Goal: Transaction & Acquisition: Download file/media

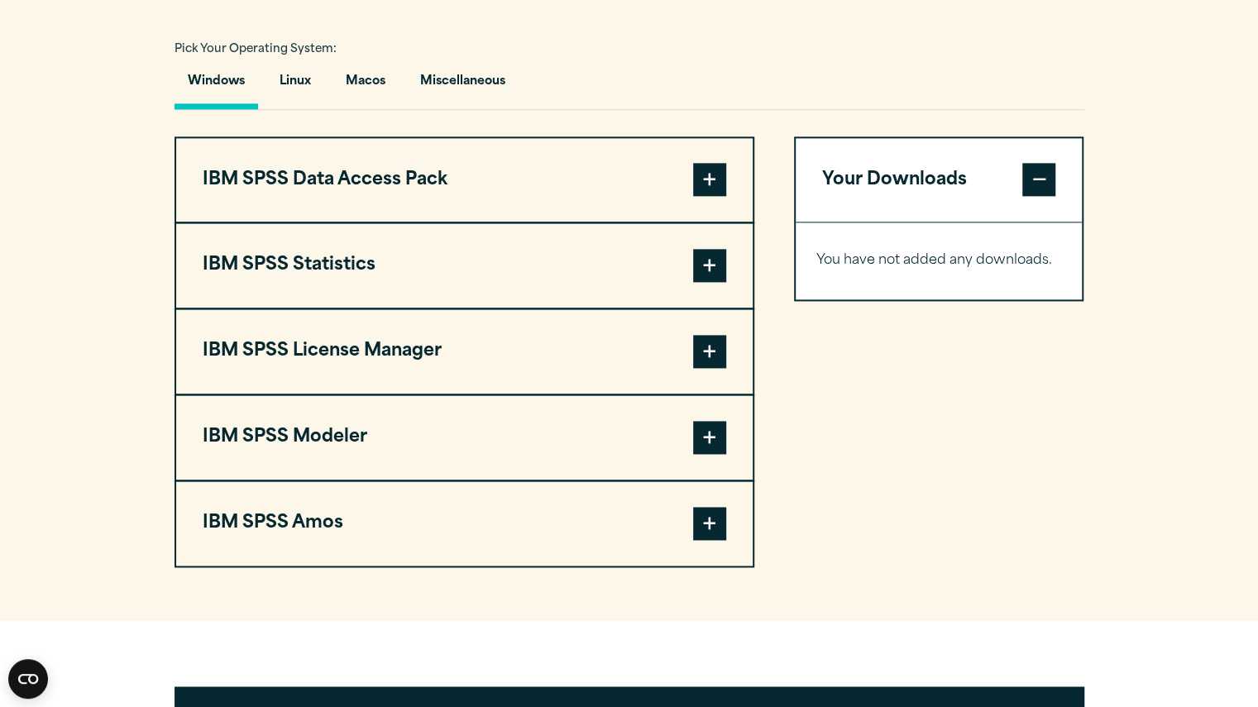
scroll to position [1204, 0]
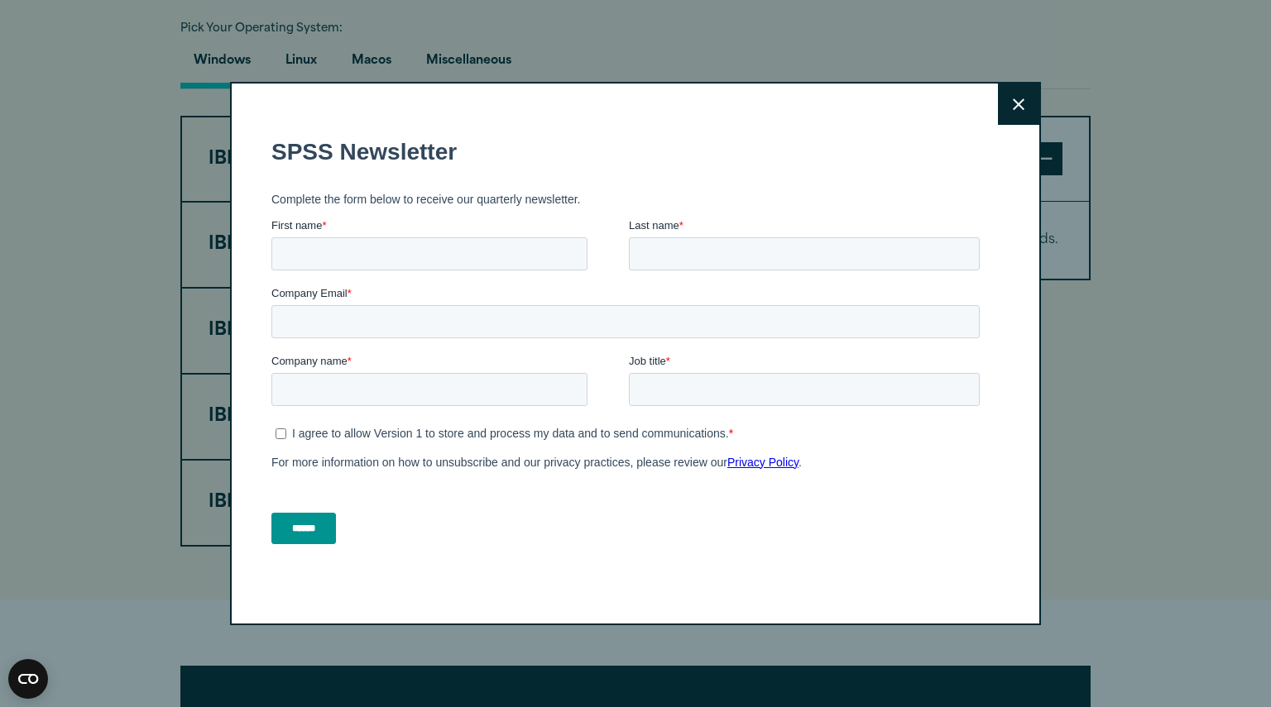
click at [1013, 108] on icon at bounding box center [1019, 104] width 12 height 12
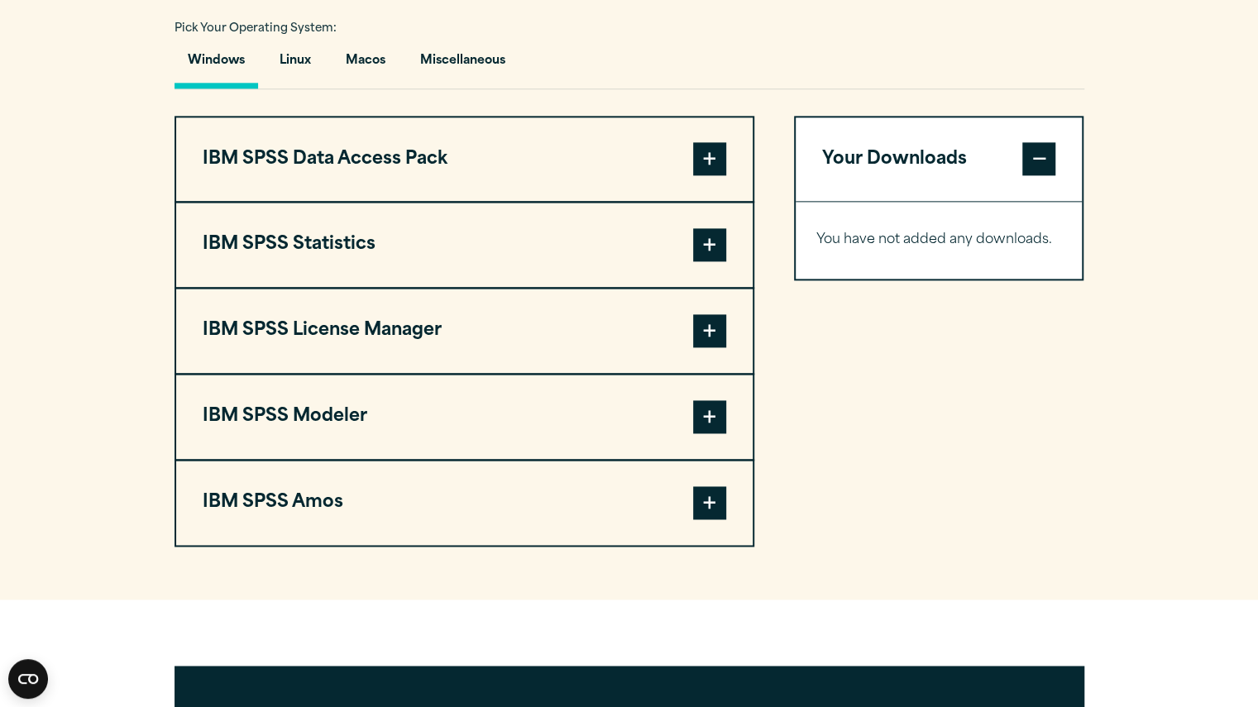
click at [707, 261] on span at bounding box center [709, 244] width 33 height 33
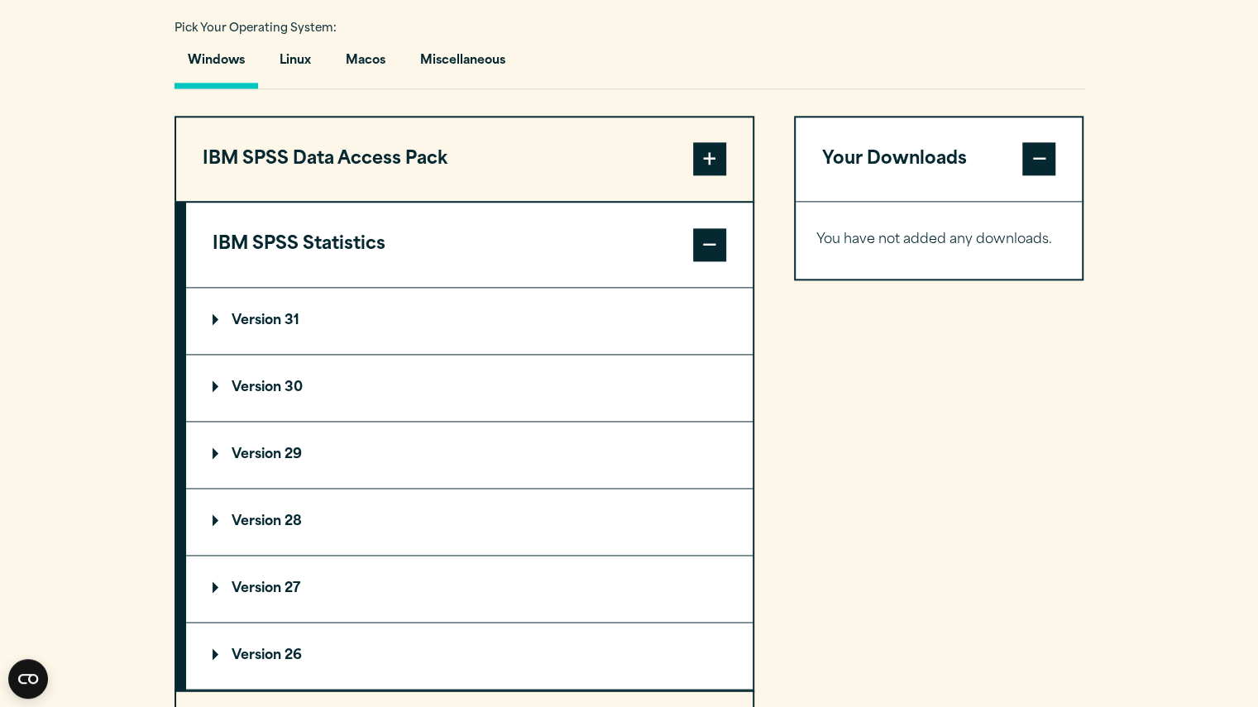
click at [364, 421] on summary "Version 30" at bounding box center [469, 388] width 567 height 66
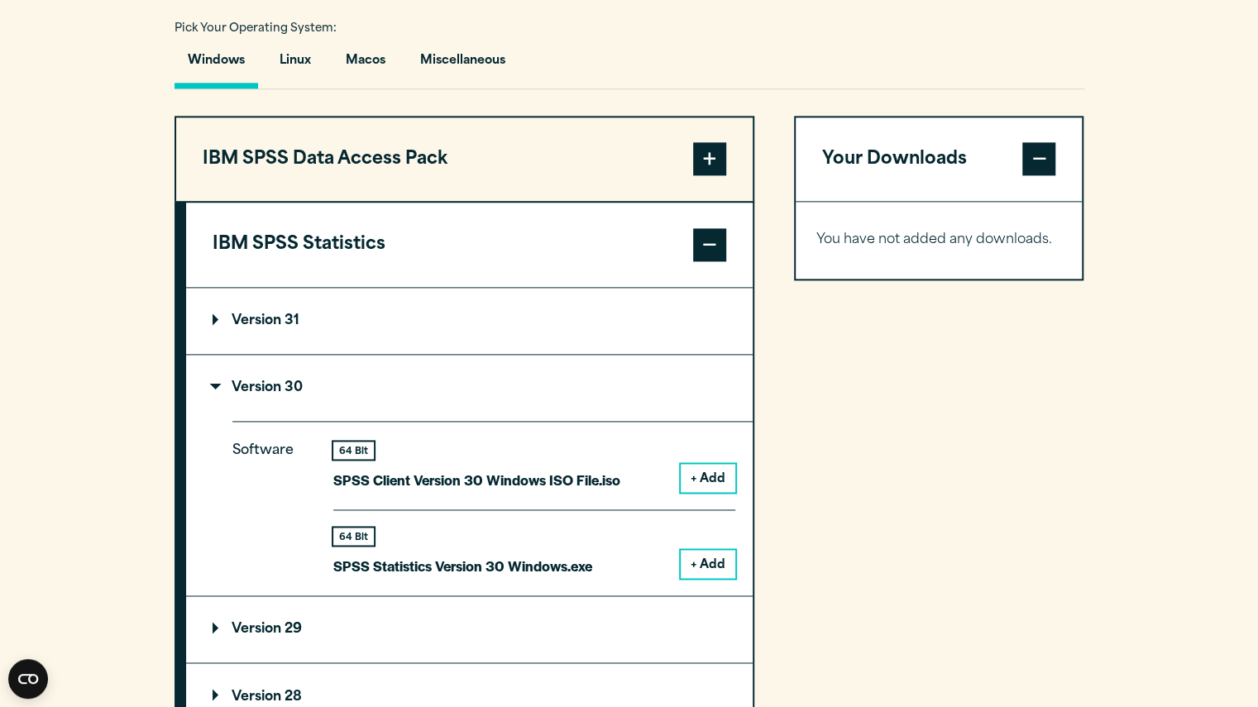
click at [696, 578] on button "+ Add" at bounding box center [708, 564] width 55 height 28
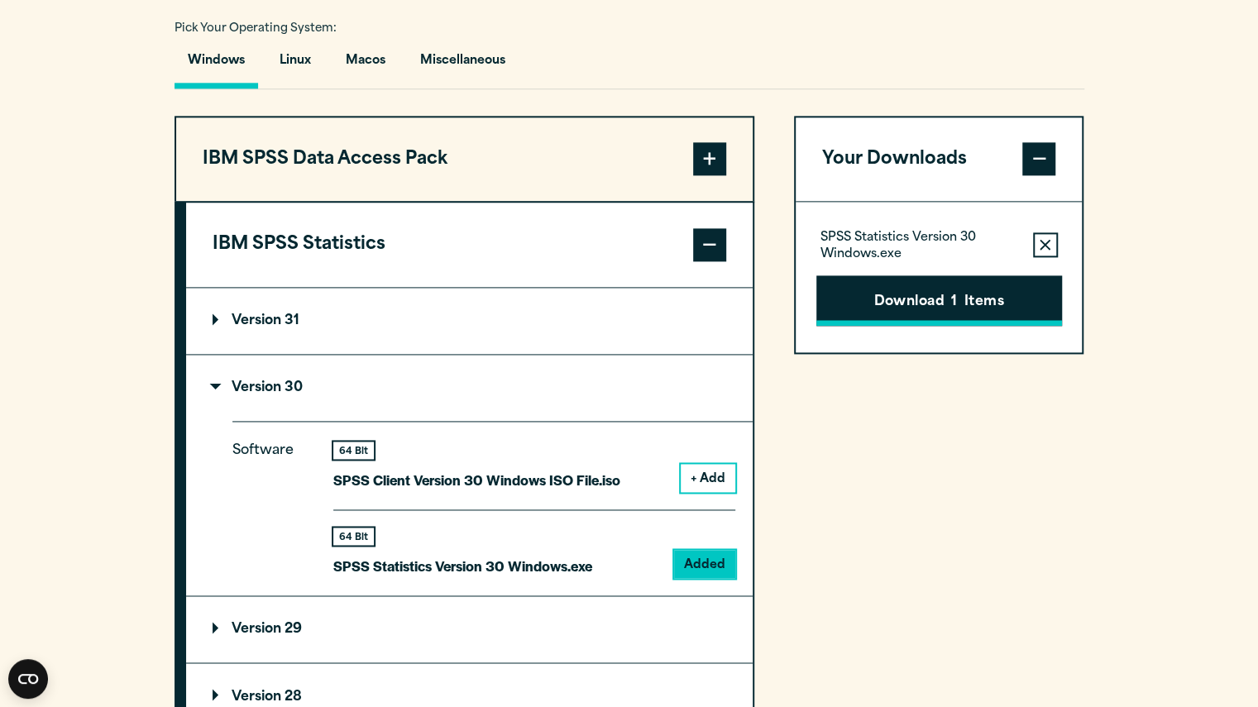
click at [950, 327] on button "Download 1 Items" at bounding box center [940, 300] width 246 height 51
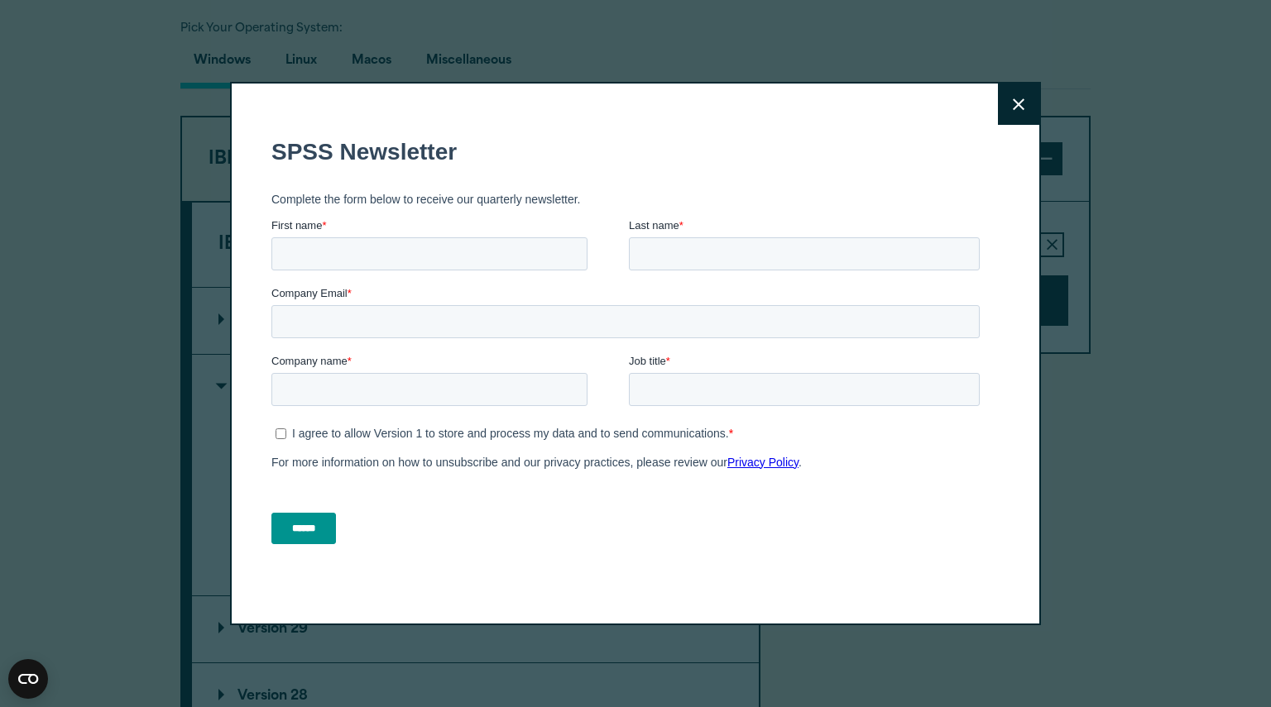
click at [1023, 102] on button "Close" at bounding box center [1018, 104] width 41 height 41
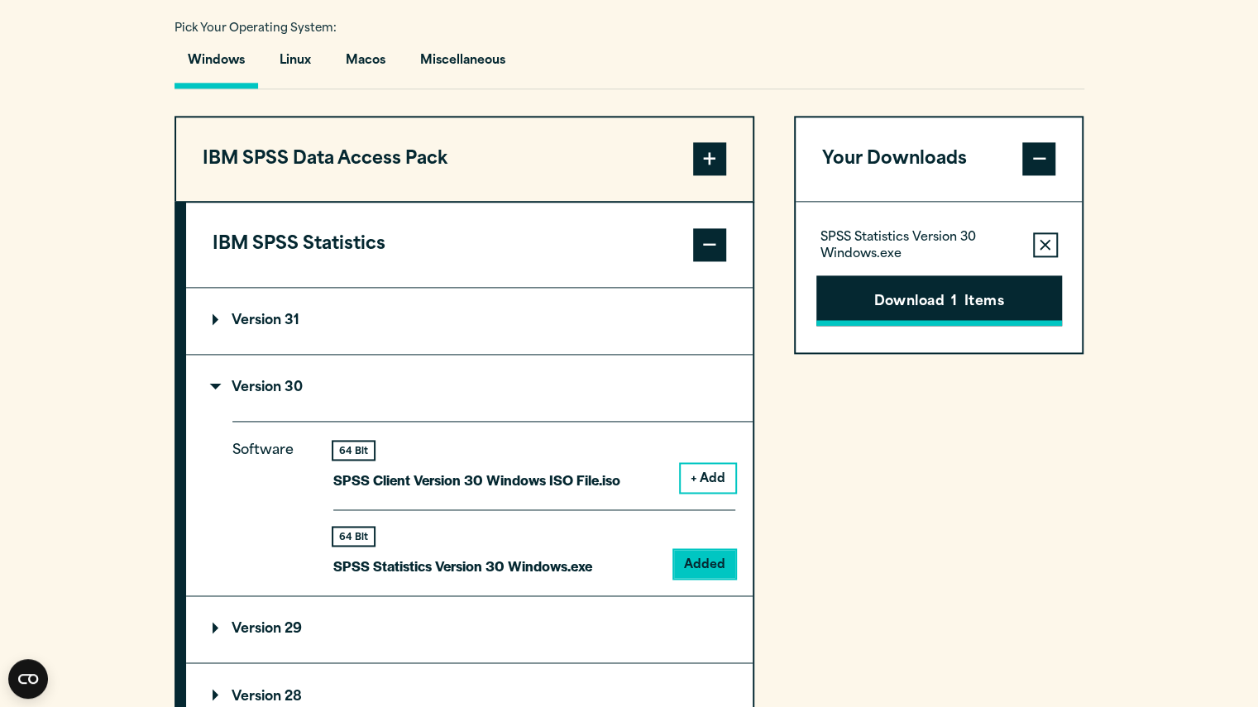
click at [902, 327] on button "Download 1 Items" at bounding box center [940, 300] width 246 height 51
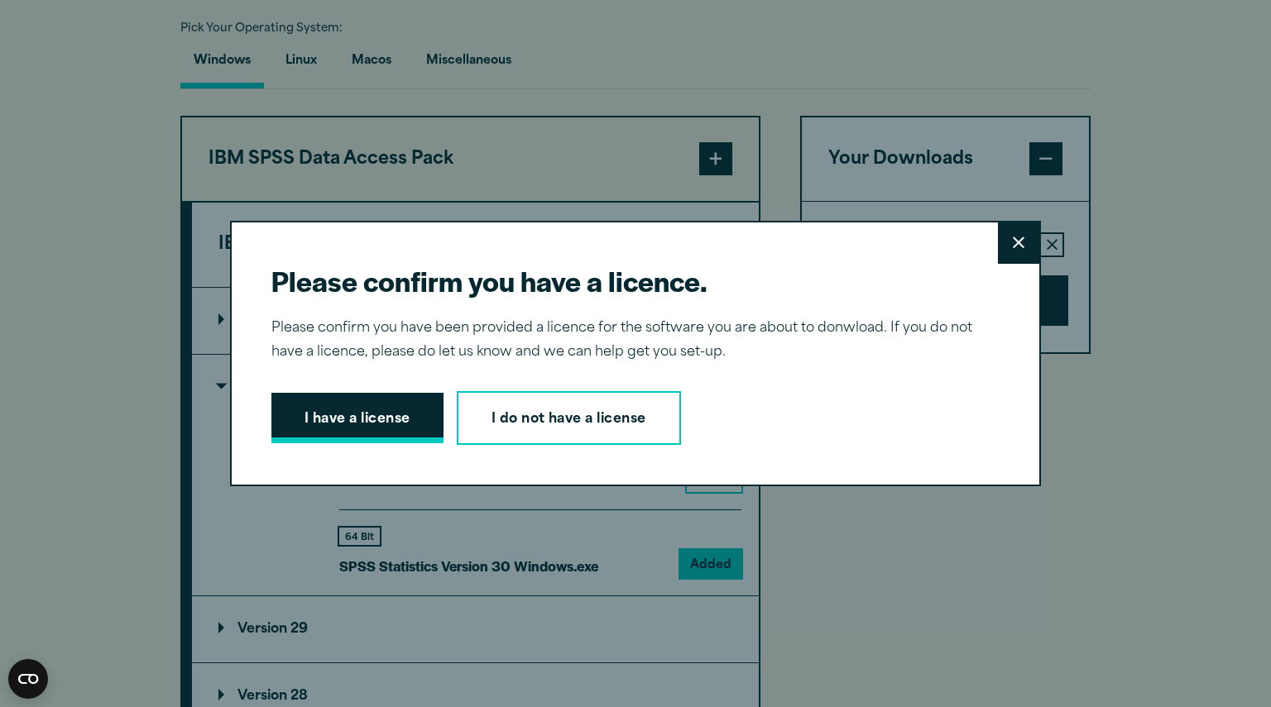
click at [321, 417] on button "I have a license" at bounding box center [357, 418] width 172 height 51
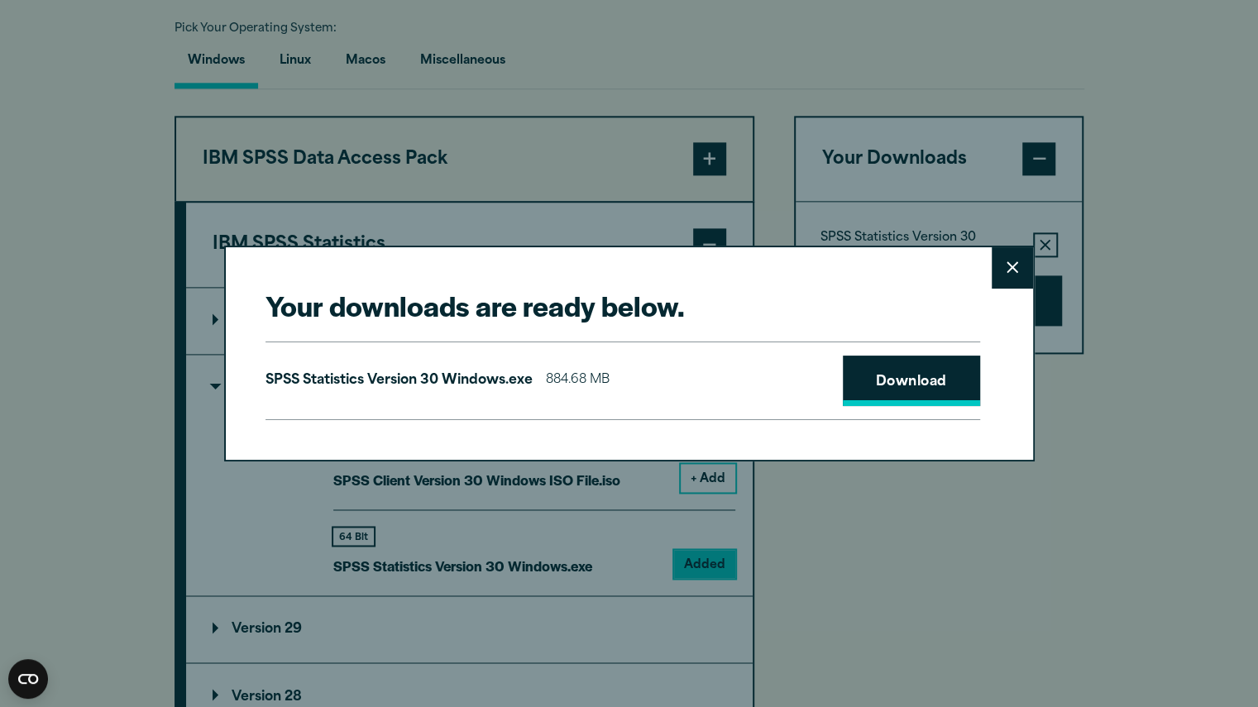
click at [910, 380] on link "Download" at bounding box center [911, 381] width 137 height 51
click at [1017, 263] on icon at bounding box center [1013, 268] width 12 height 12
